Goal: Transaction & Acquisition: Purchase product/service

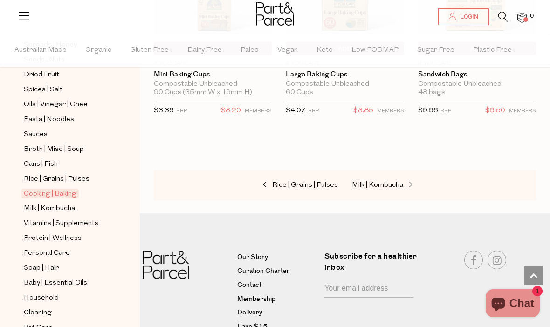
scroll to position [289, 0]
click at [32, 248] on span "Personal Care" at bounding box center [47, 253] width 46 height 11
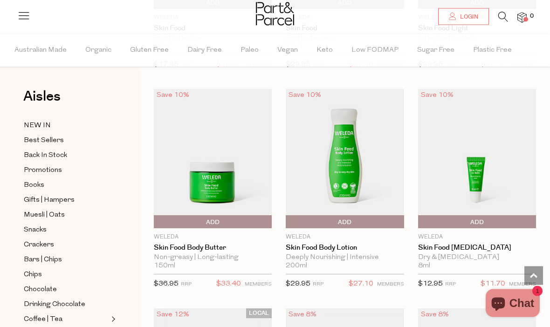
scroll to position [911, 0]
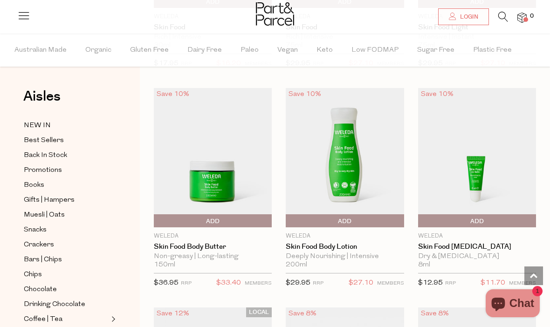
click at [498, 14] on icon at bounding box center [503, 17] width 10 height 10
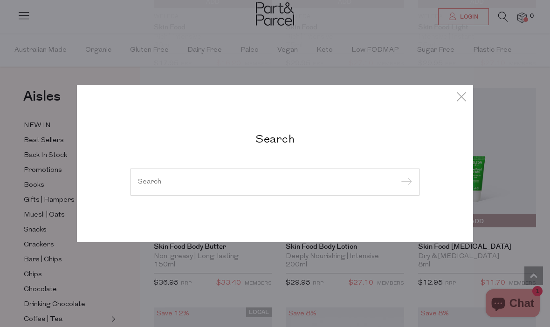
click at [171, 191] on div at bounding box center [274, 182] width 289 height 27
click at [156, 185] on input "search" at bounding box center [275, 181] width 274 height 7
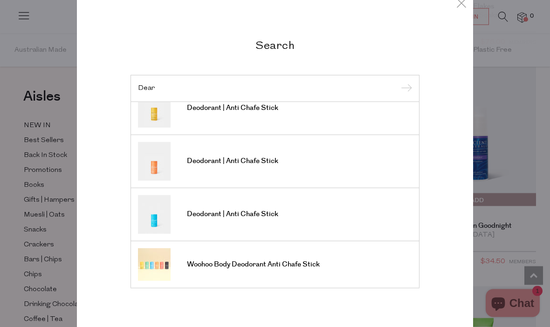
scroll to position [494, 0]
type input "Dear"
click at [464, 6] on icon at bounding box center [461, 4] width 14 height 14
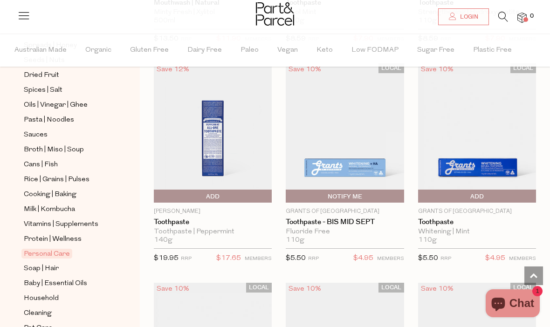
scroll to position [1376, 0]
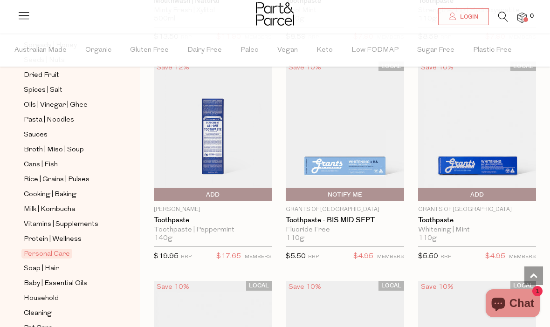
click at [373, 139] on img at bounding box center [345, 130] width 118 height 139
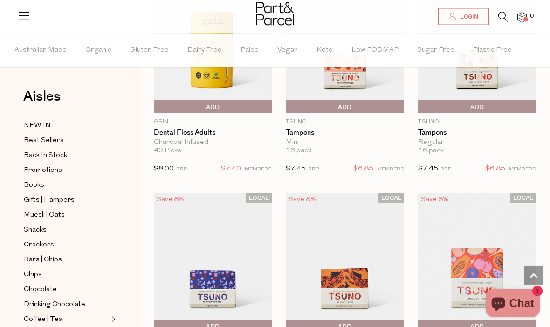
scroll to position [2563, 0]
